Goal: Transaction & Acquisition: Obtain resource

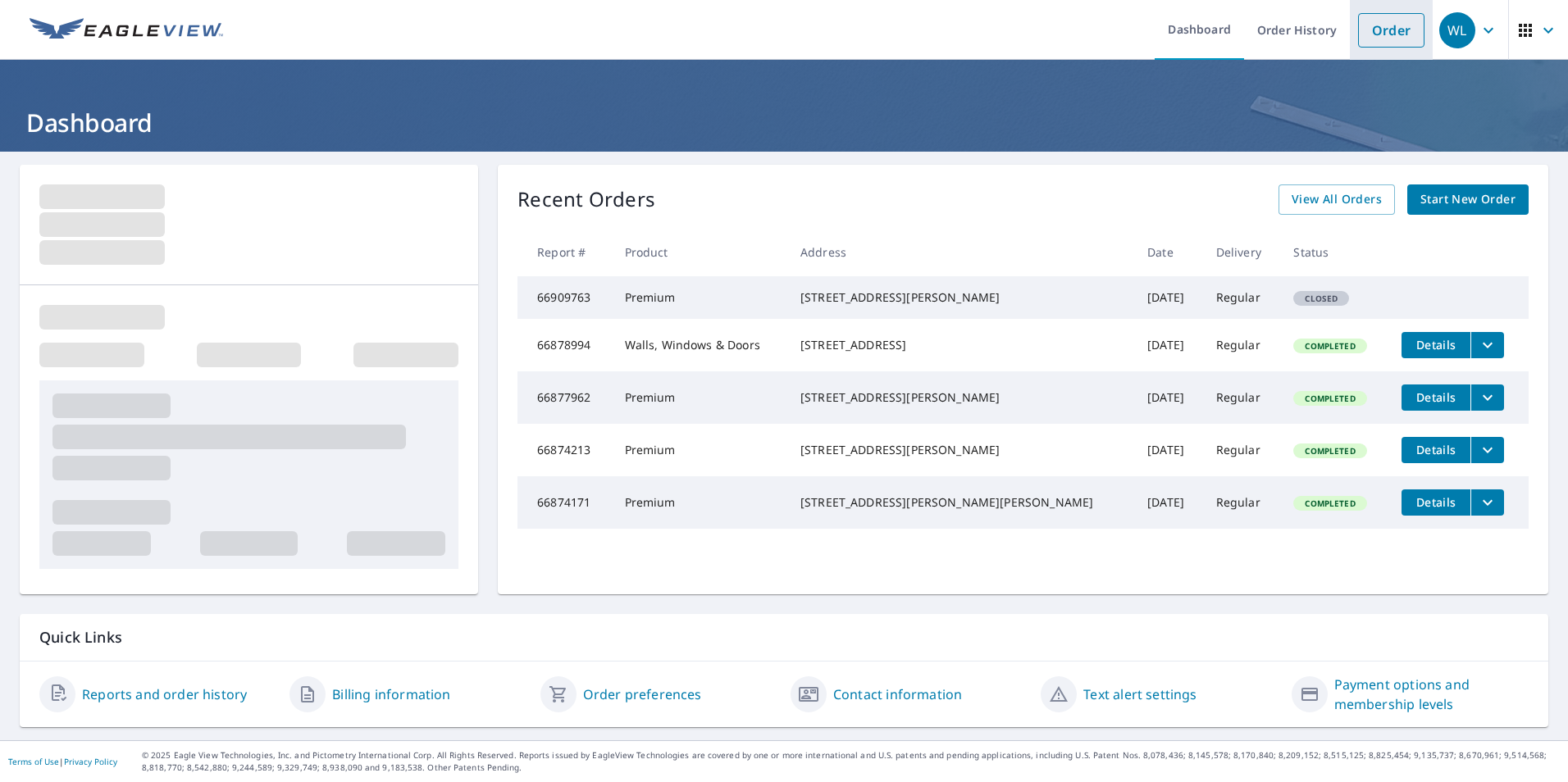
click at [1392, 30] on link "Order" at bounding box center [1391, 29] width 66 height 34
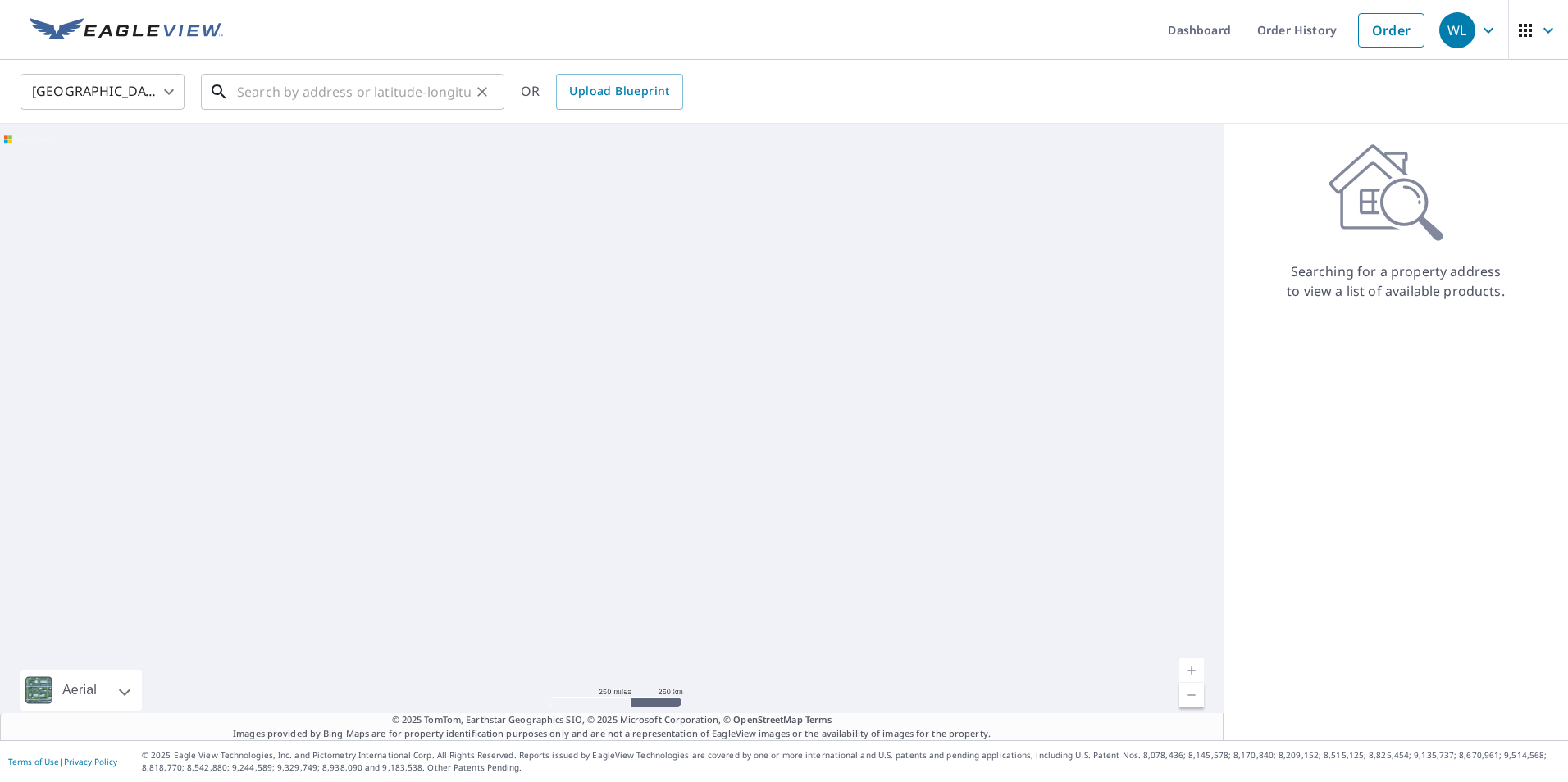
click at [376, 98] on input "text" at bounding box center [354, 92] width 234 height 46
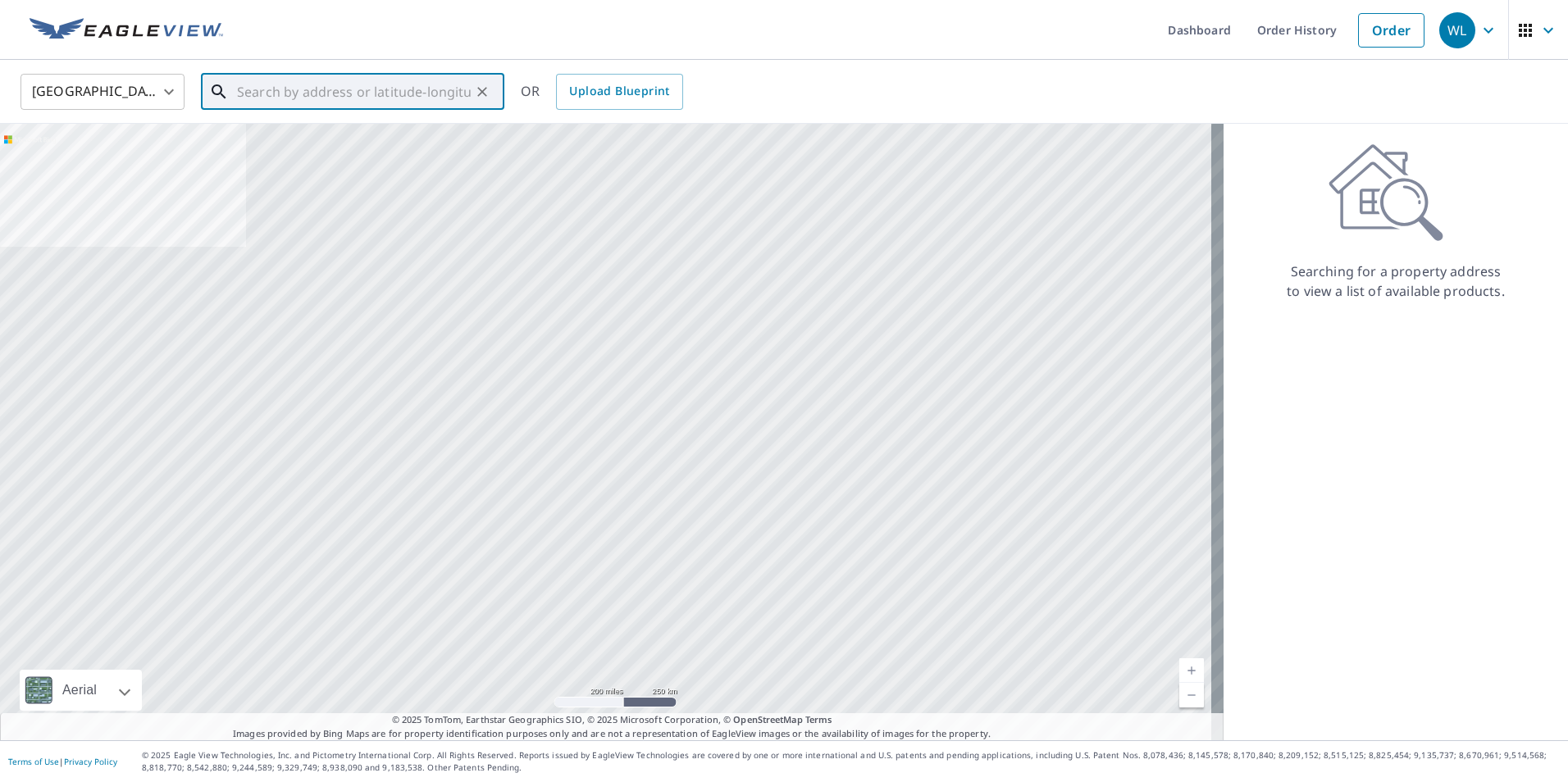
click at [376, 98] on input "text" at bounding box center [354, 92] width 234 height 46
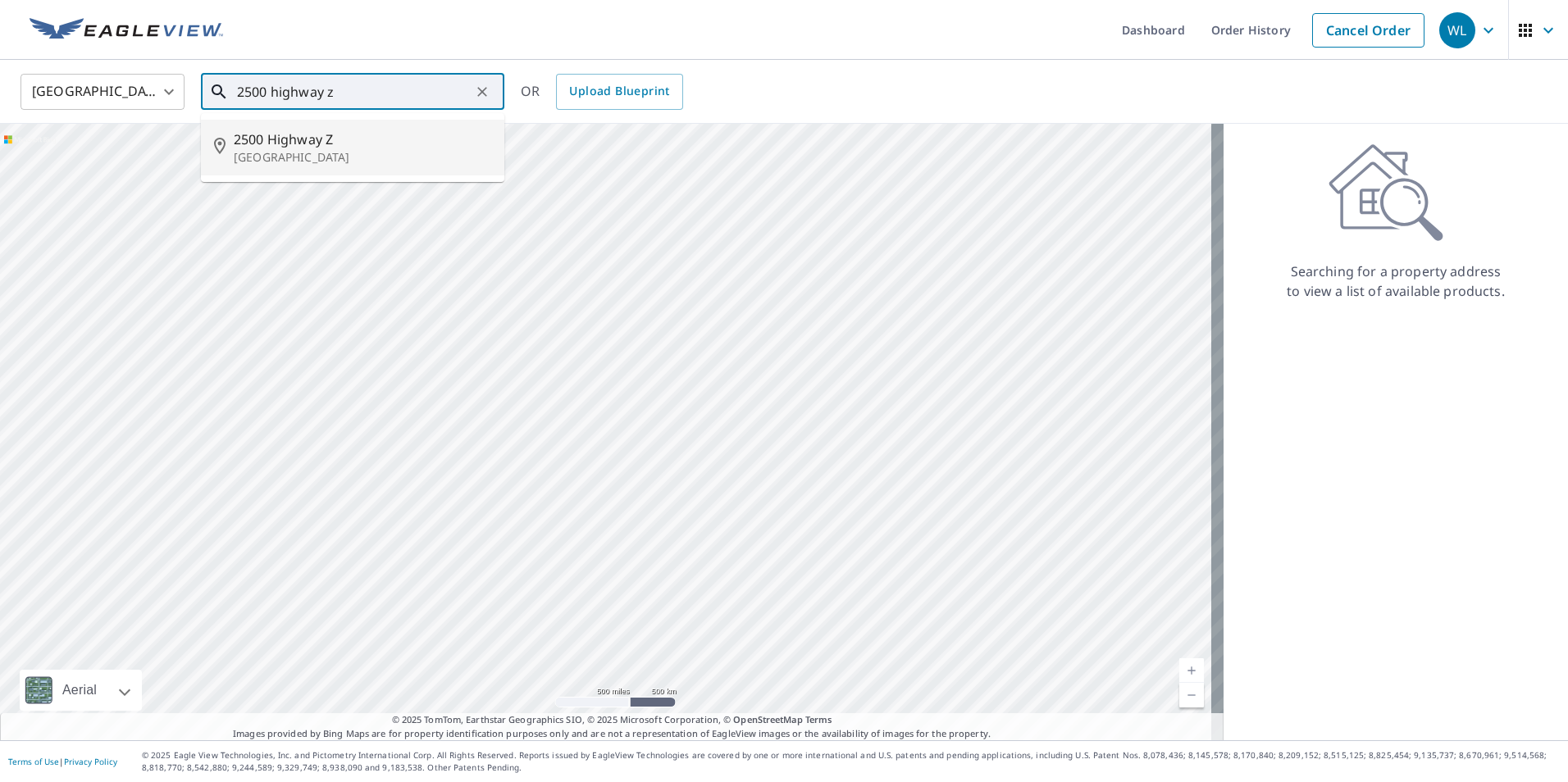
click at [373, 95] on input "2500 highway z" at bounding box center [354, 92] width 234 height 46
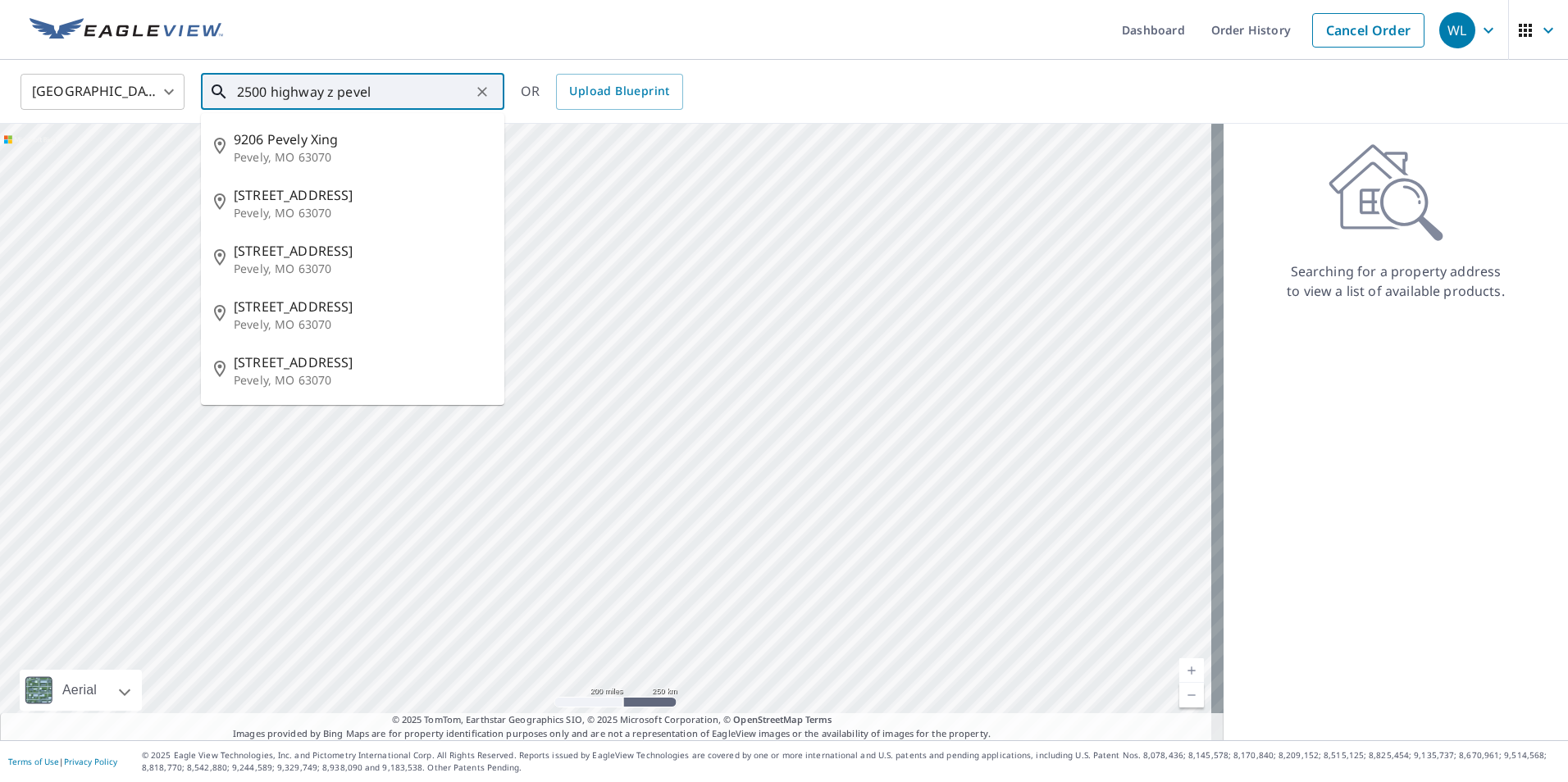
click at [381, 88] on input "2500 highway z pevel" at bounding box center [354, 92] width 234 height 46
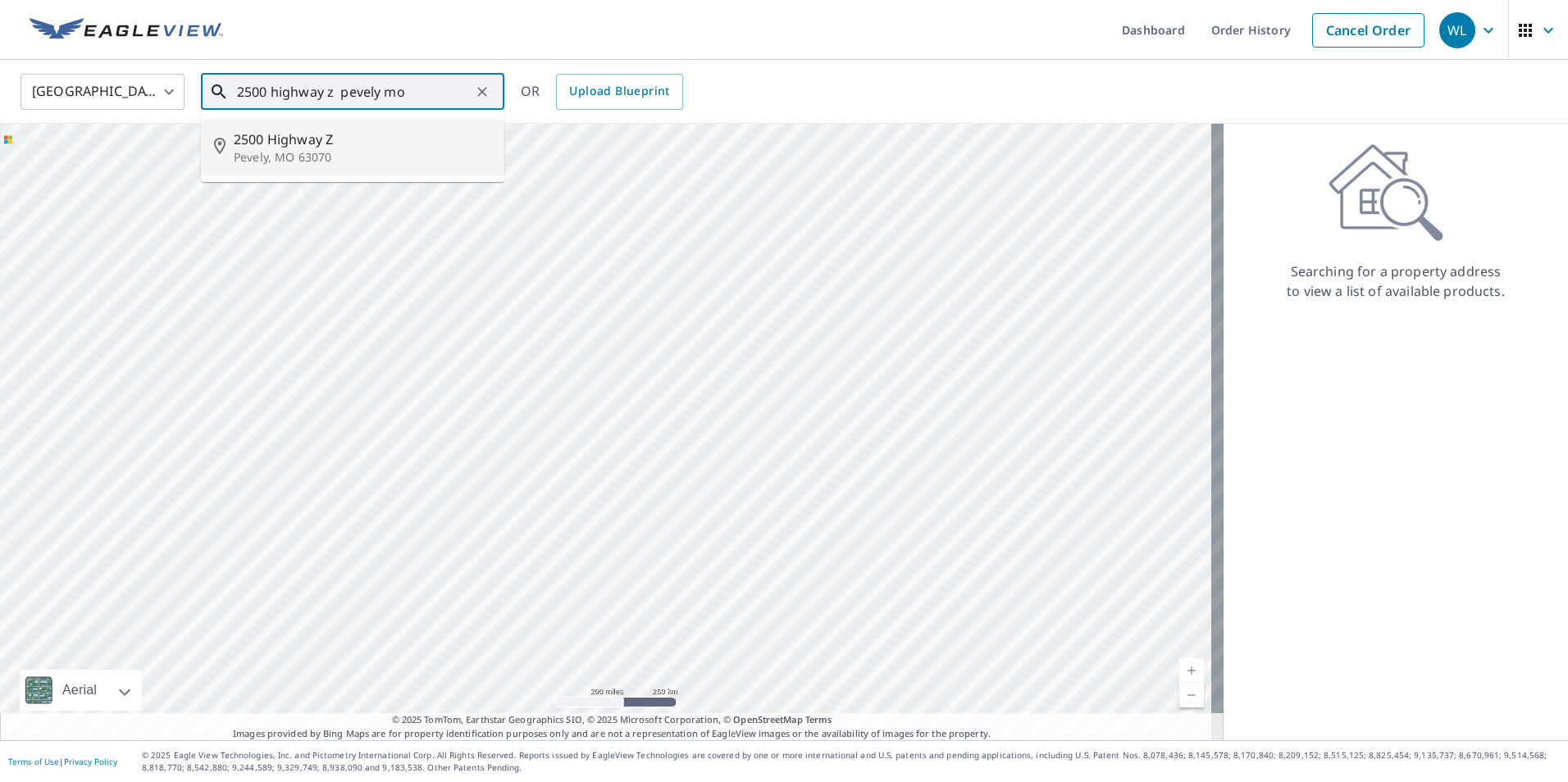
click at [375, 149] on p "Pevely, MO 63070" at bounding box center [362, 158] width 257 height 17
type input "[STREET_ADDRESS]"
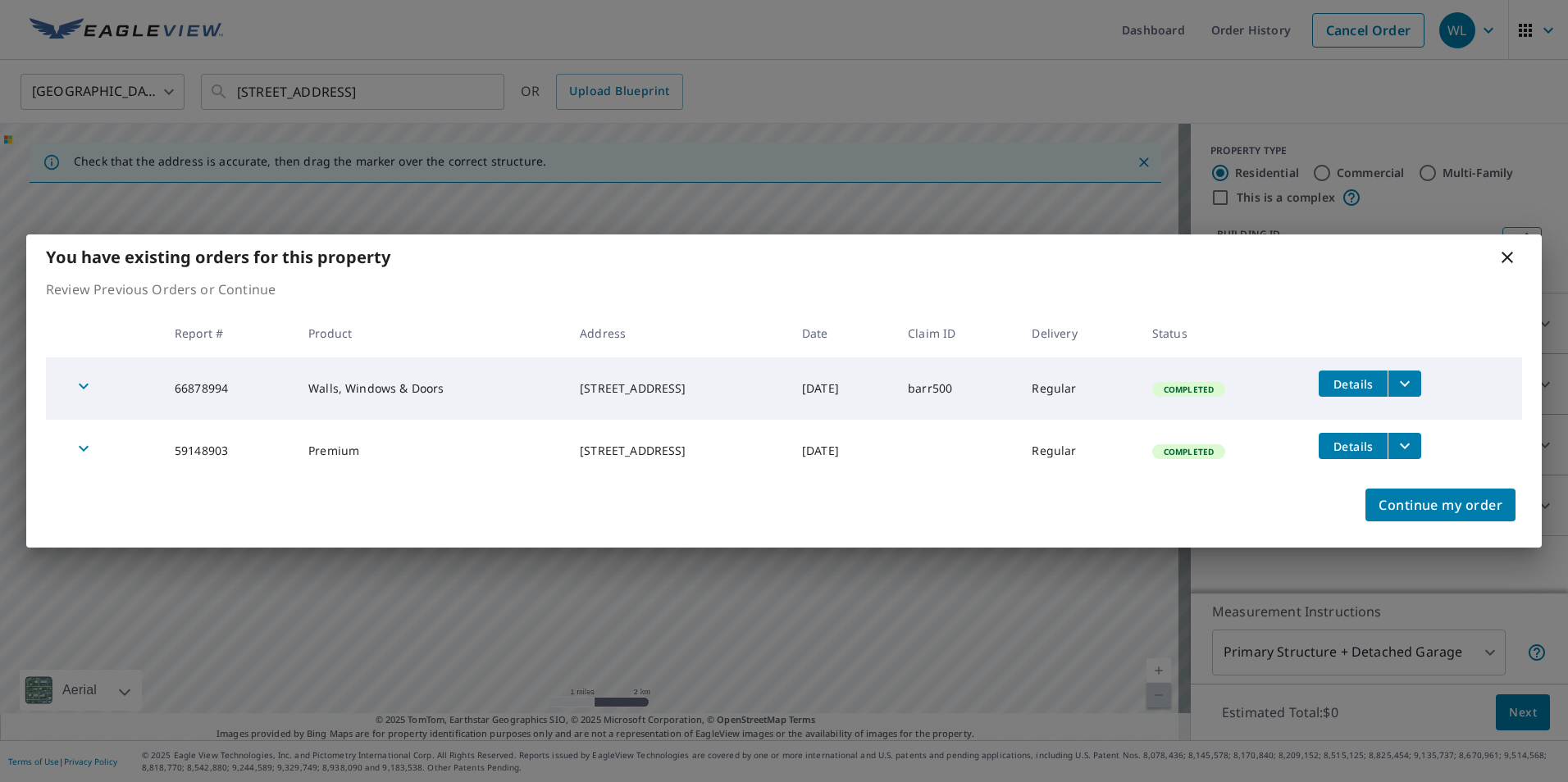
click at [1407, 388] on icon "filesDropdownBtn-66878994" at bounding box center [1404, 383] width 19 height 19
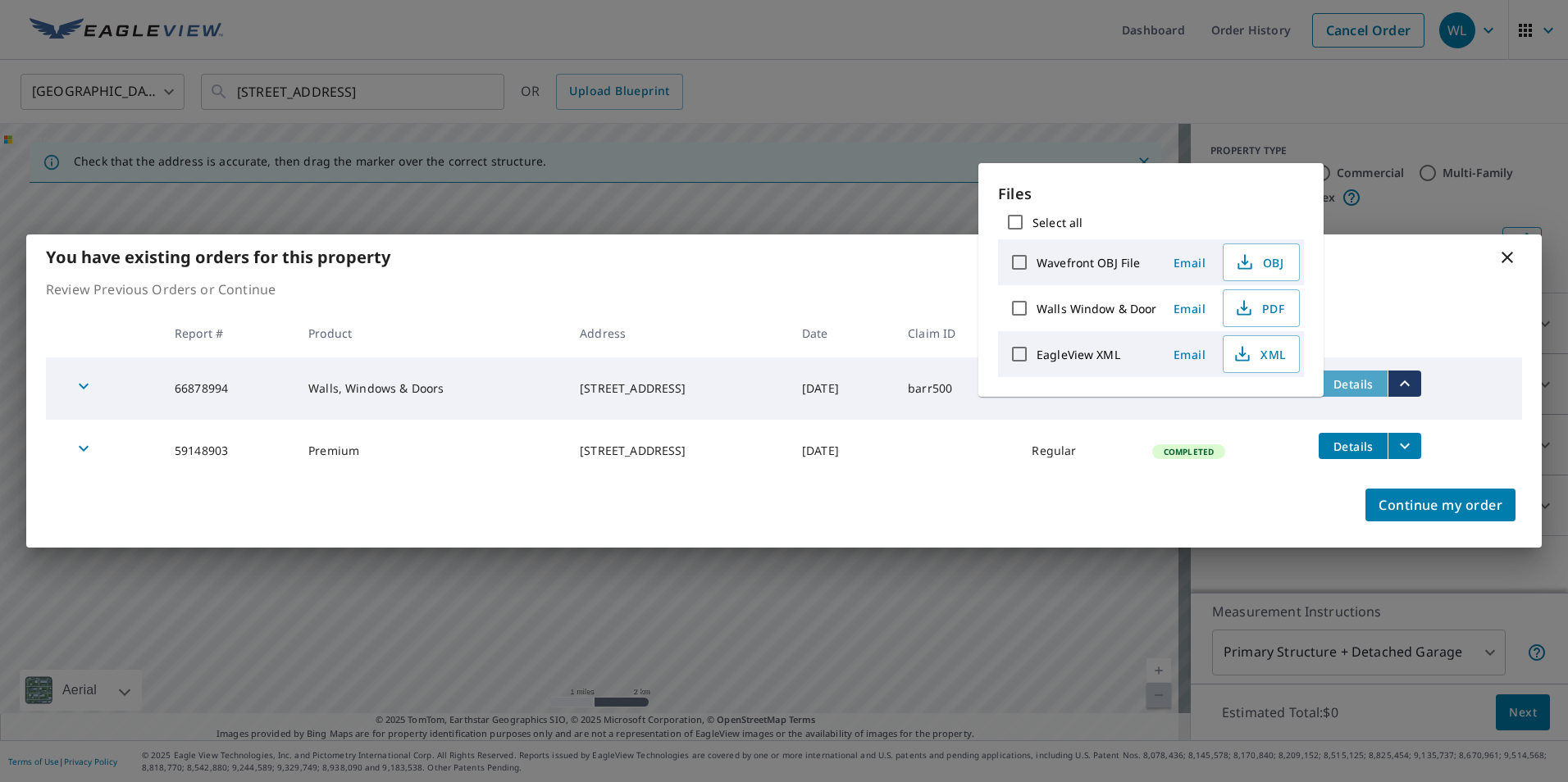
click at [1359, 385] on span "Details" at bounding box center [1352, 384] width 49 height 16
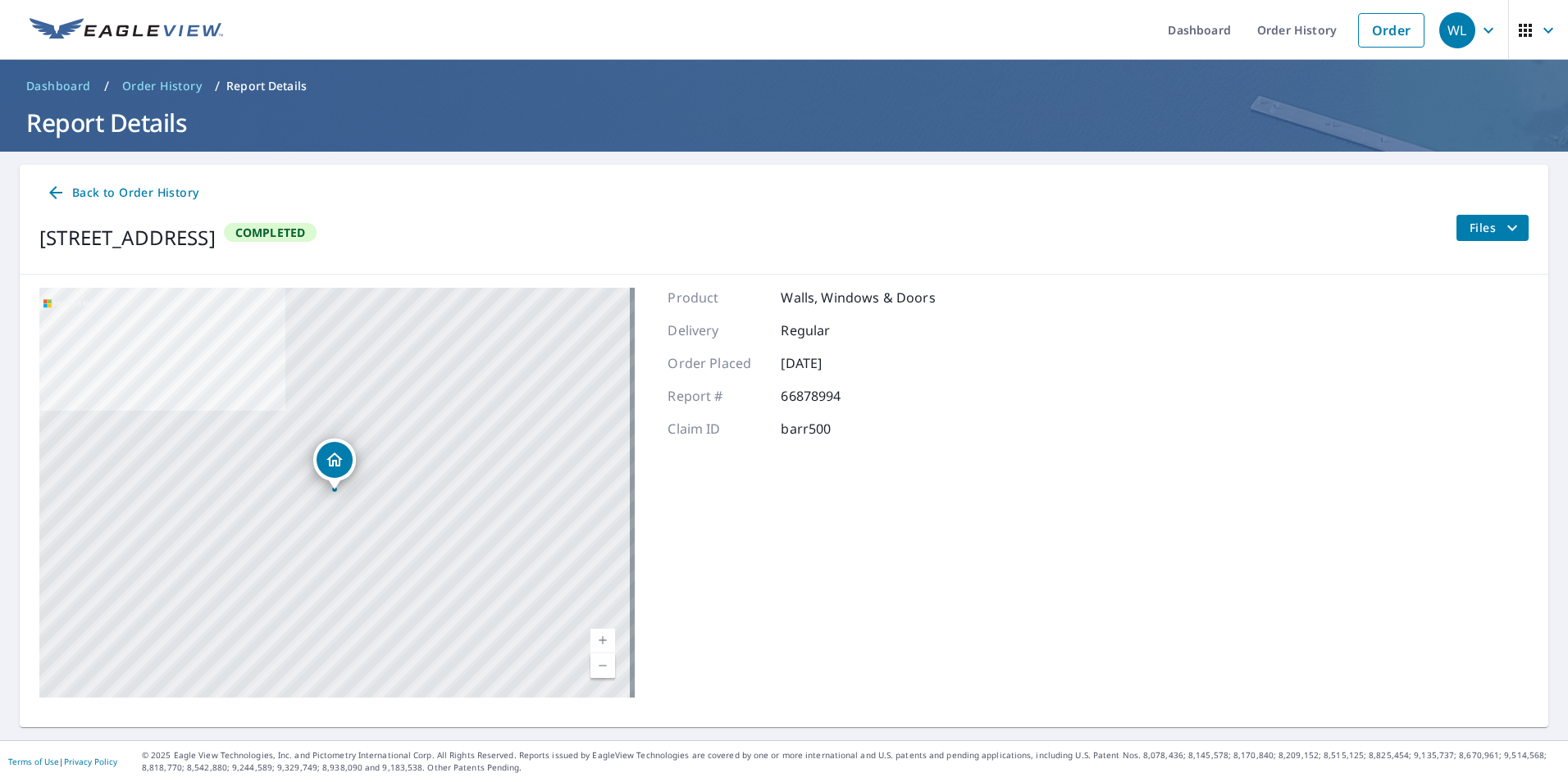
click at [1475, 230] on span "Files" at bounding box center [1495, 228] width 53 height 19
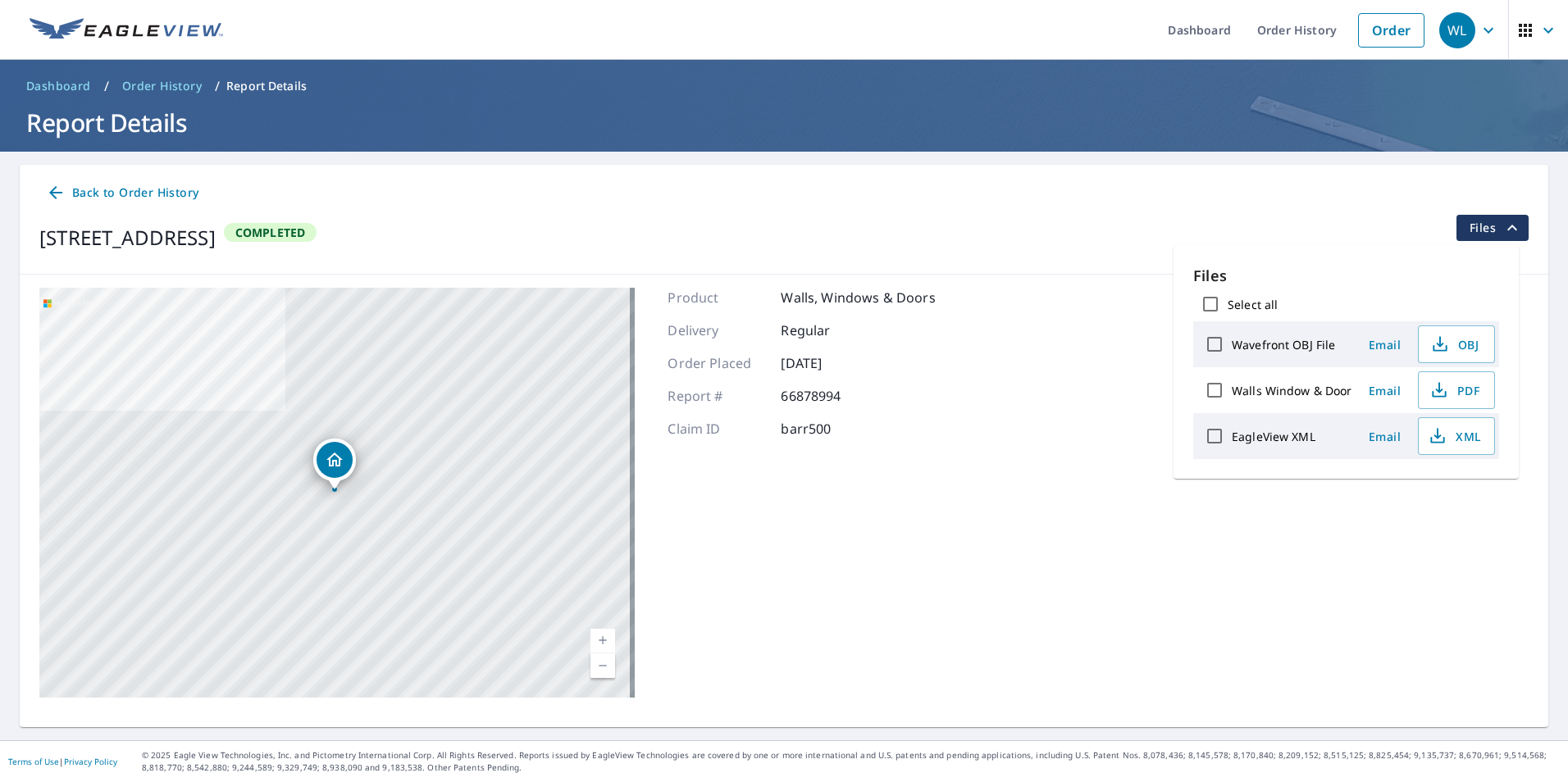
click at [1204, 305] on input "Select all" at bounding box center [1210, 304] width 34 height 34
checkbox input "true"
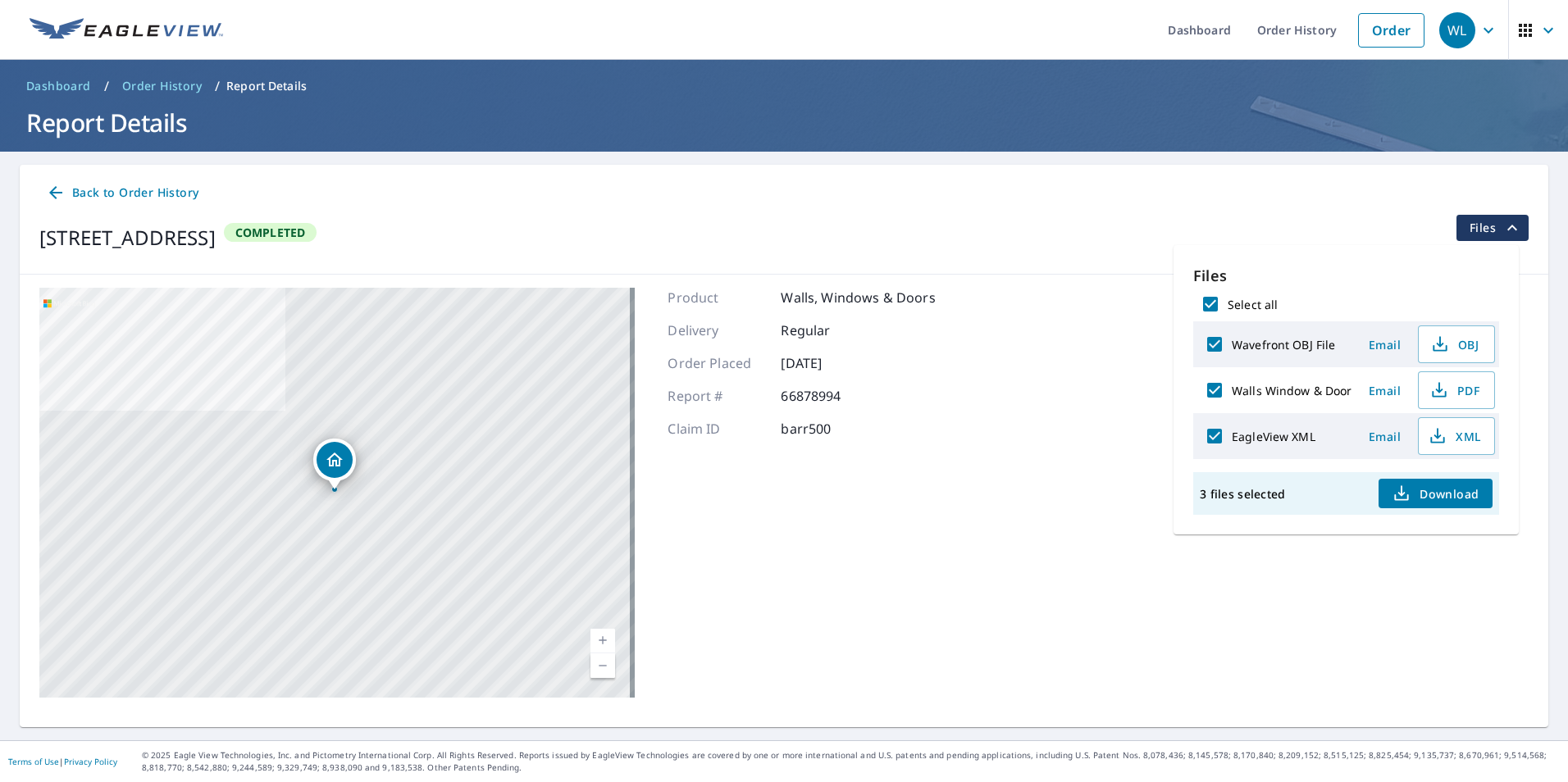
click at [1414, 491] on span "Download" at bounding box center [1434, 493] width 87 height 19
